Goal: Task Accomplishment & Management: Complete application form

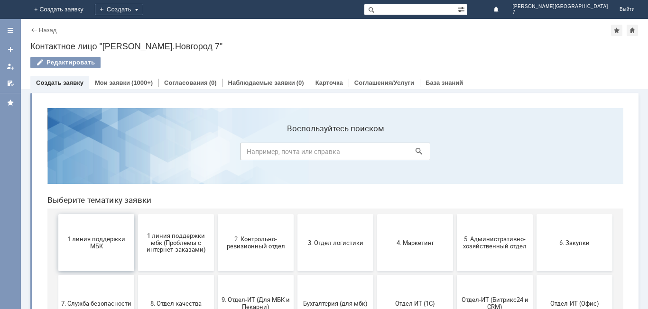
click at [102, 242] on span "1 линия поддержки МБК" at bounding box center [96, 243] width 70 height 14
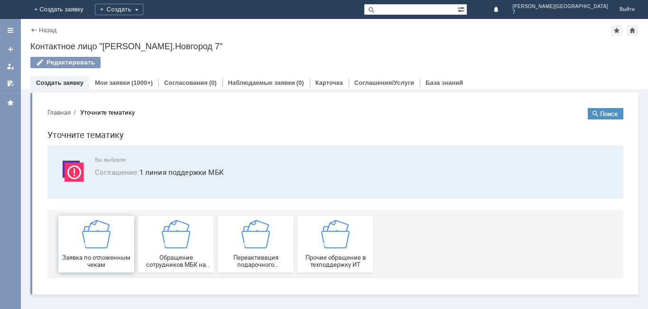
click at [99, 250] on div "Заявка по отложенным чекам" at bounding box center [96, 244] width 70 height 48
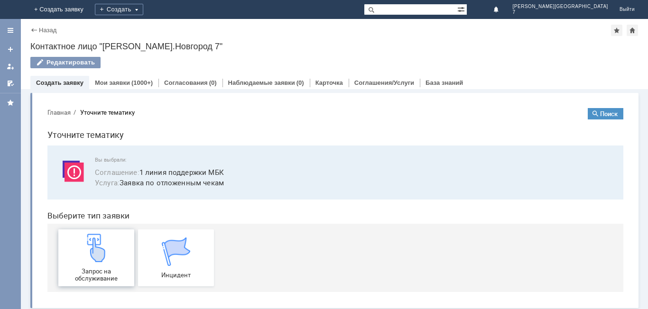
click at [103, 254] on img at bounding box center [96, 248] width 28 height 28
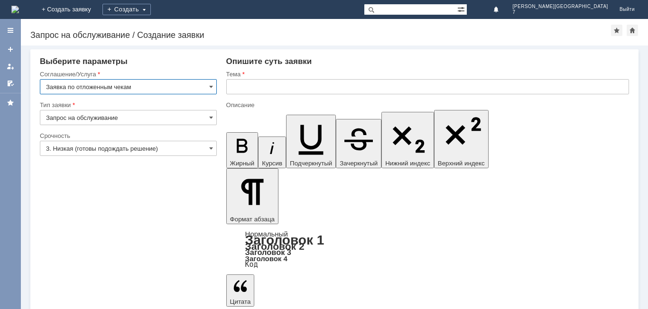
click at [290, 84] on input "text" at bounding box center [427, 86] width 403 height 15
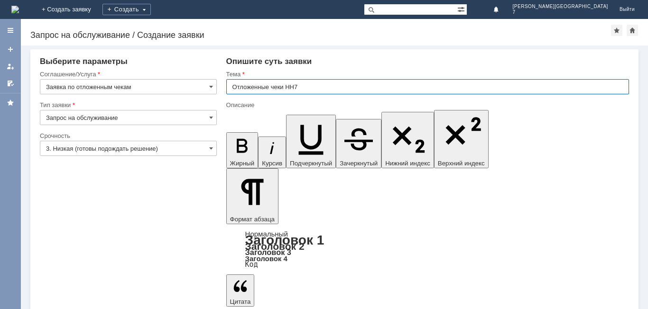
type input "Отложенные чеки НН7"
